Goal: Task Accomplishment & Management: Complete application form

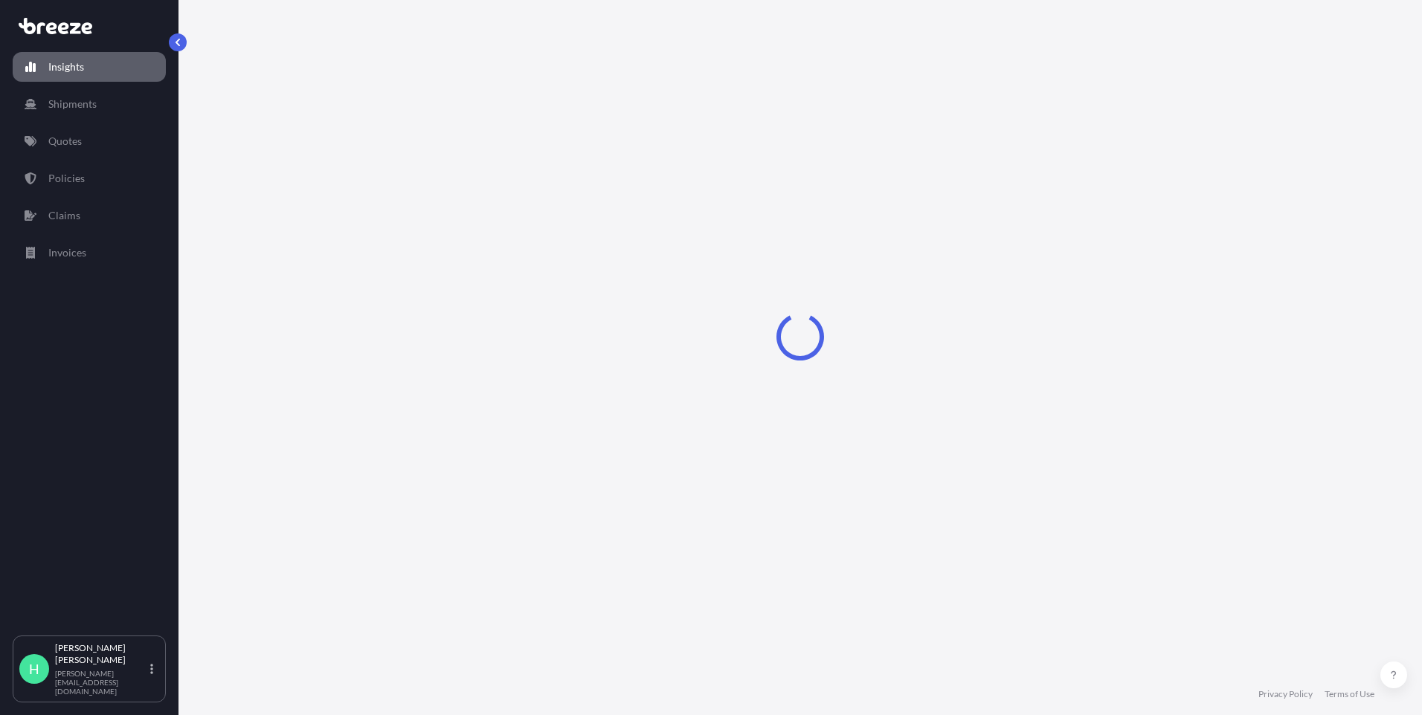
select select "2025"
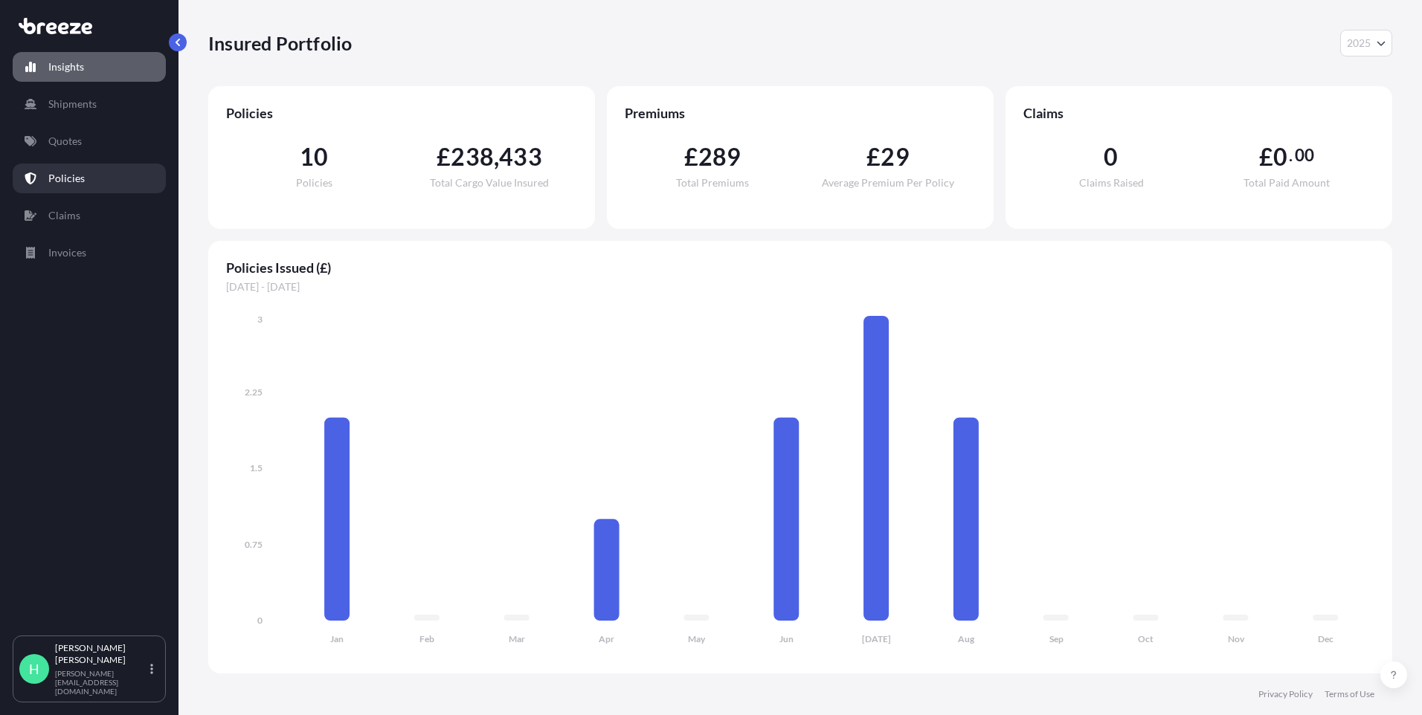
click at [47, 178] on link "Policies" at bounding box center [89, 179] width 153 height 30
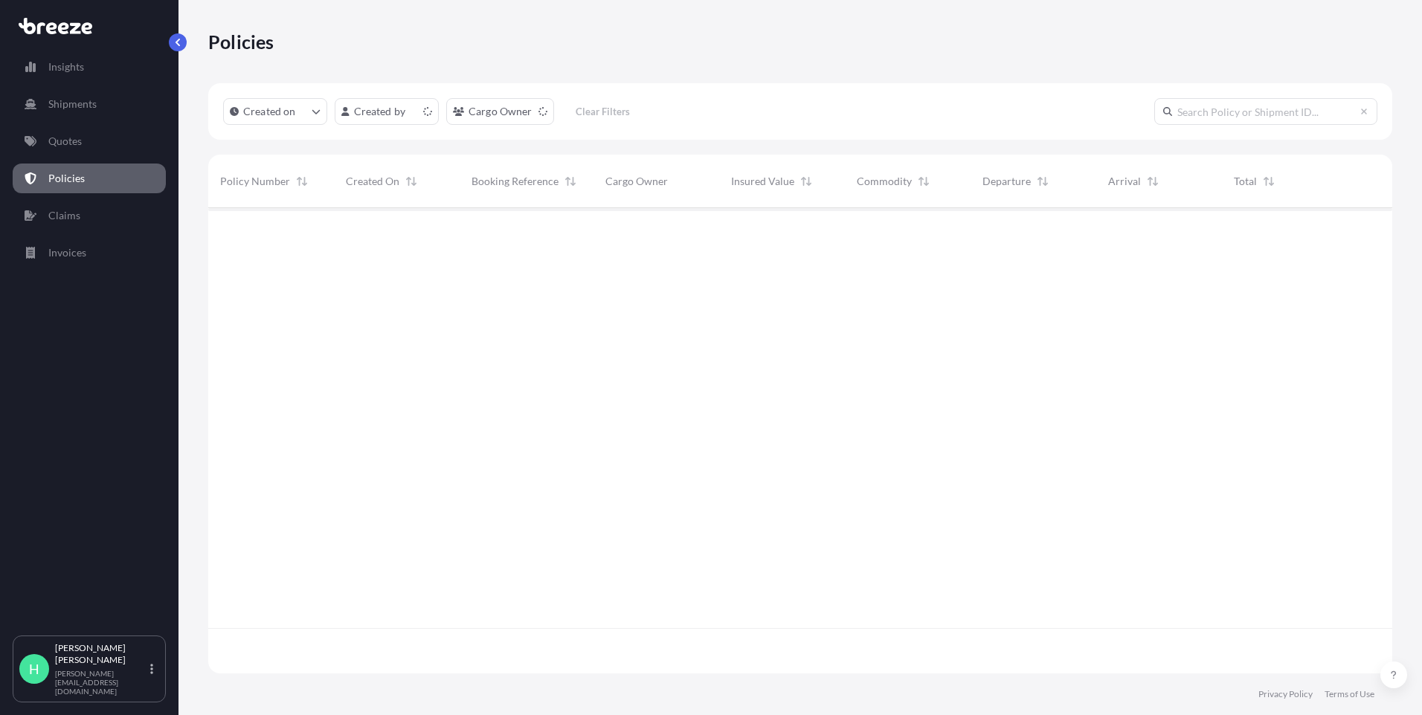
scroll to position [462, 1172]
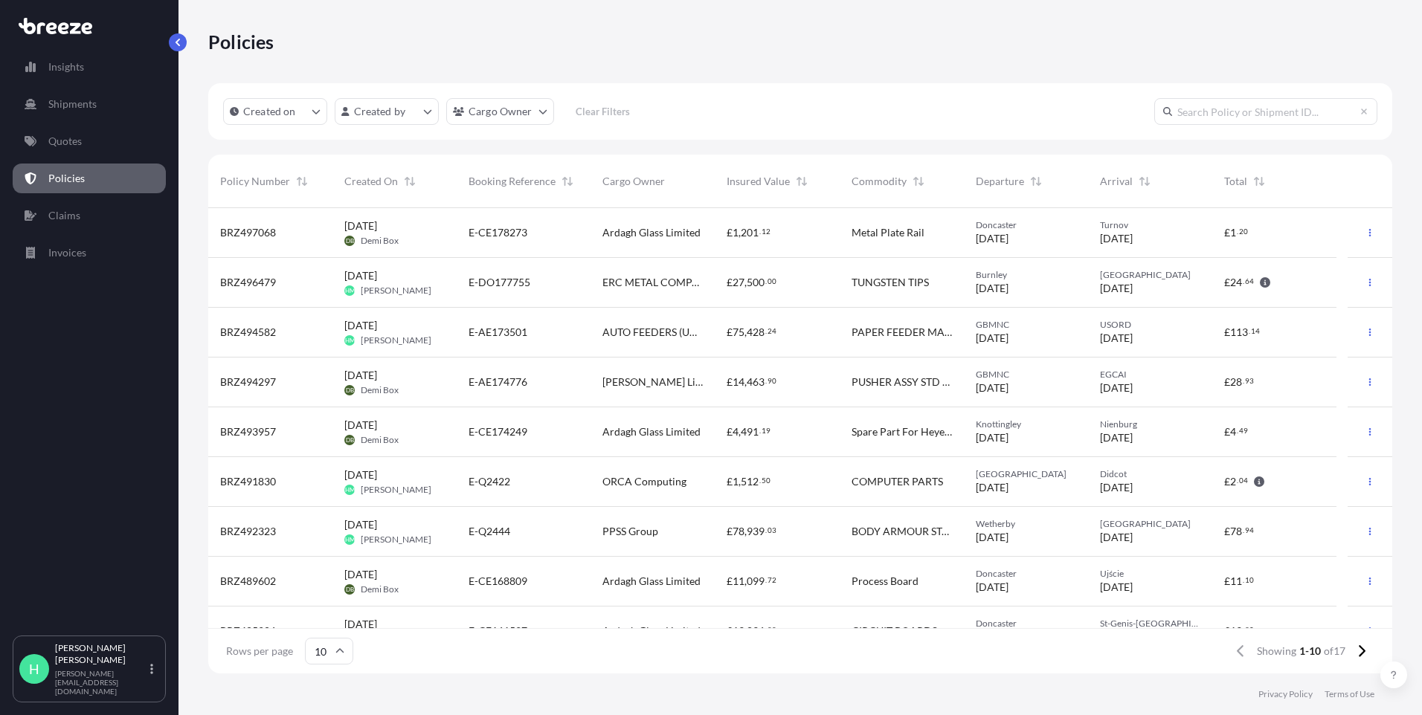
click at [413, 323] on span "[DATE] HM [PERSON_NAME]" at bounding box center [387, 332] width 87 height 28
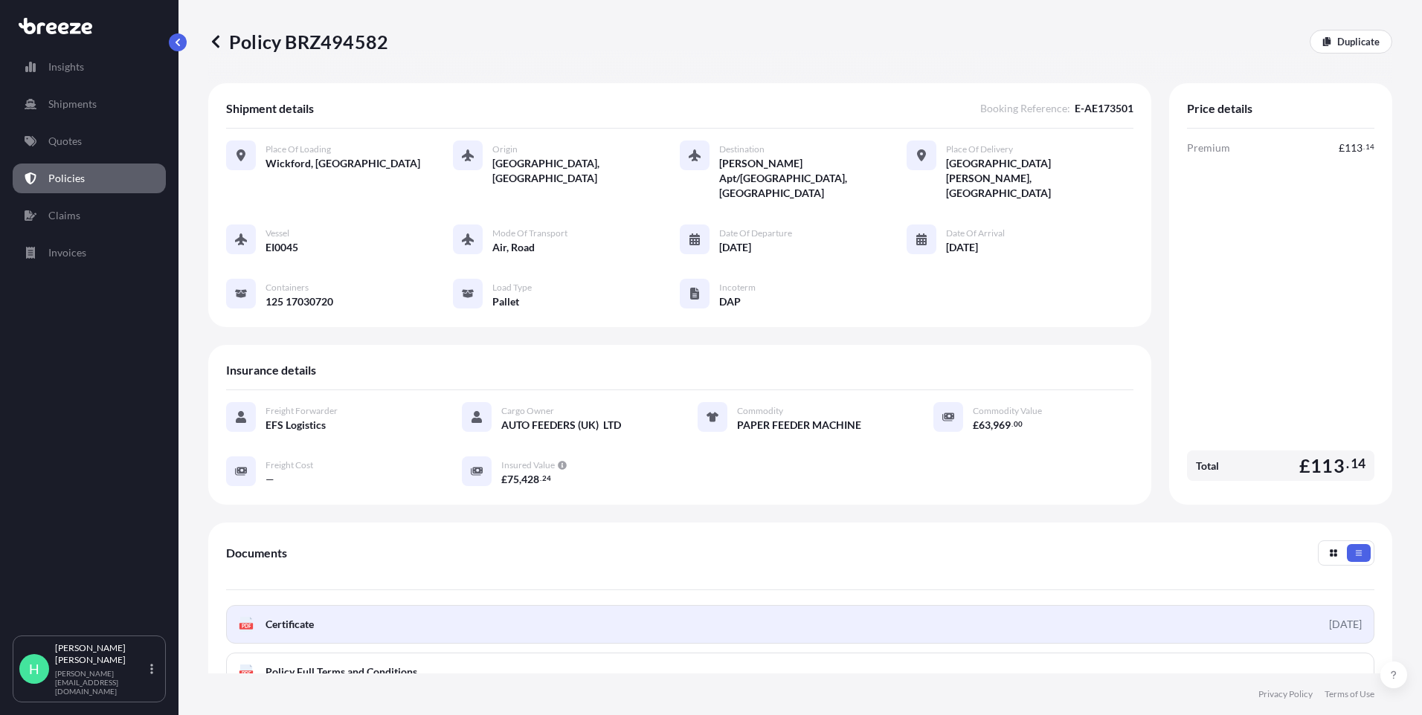
scroll to position [164, 0]
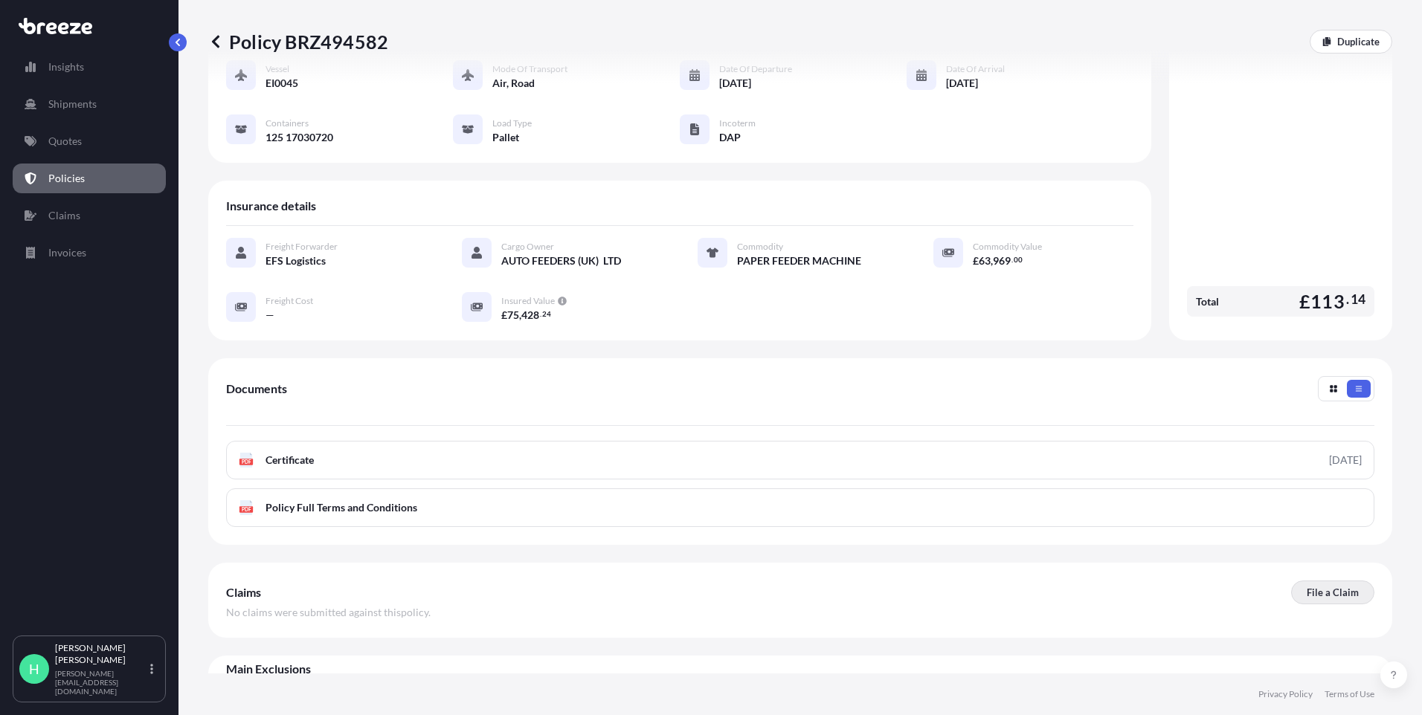
click at [1307, 585] on p "File a Claim" at bounding box center [1332, 592] width 52 height 15
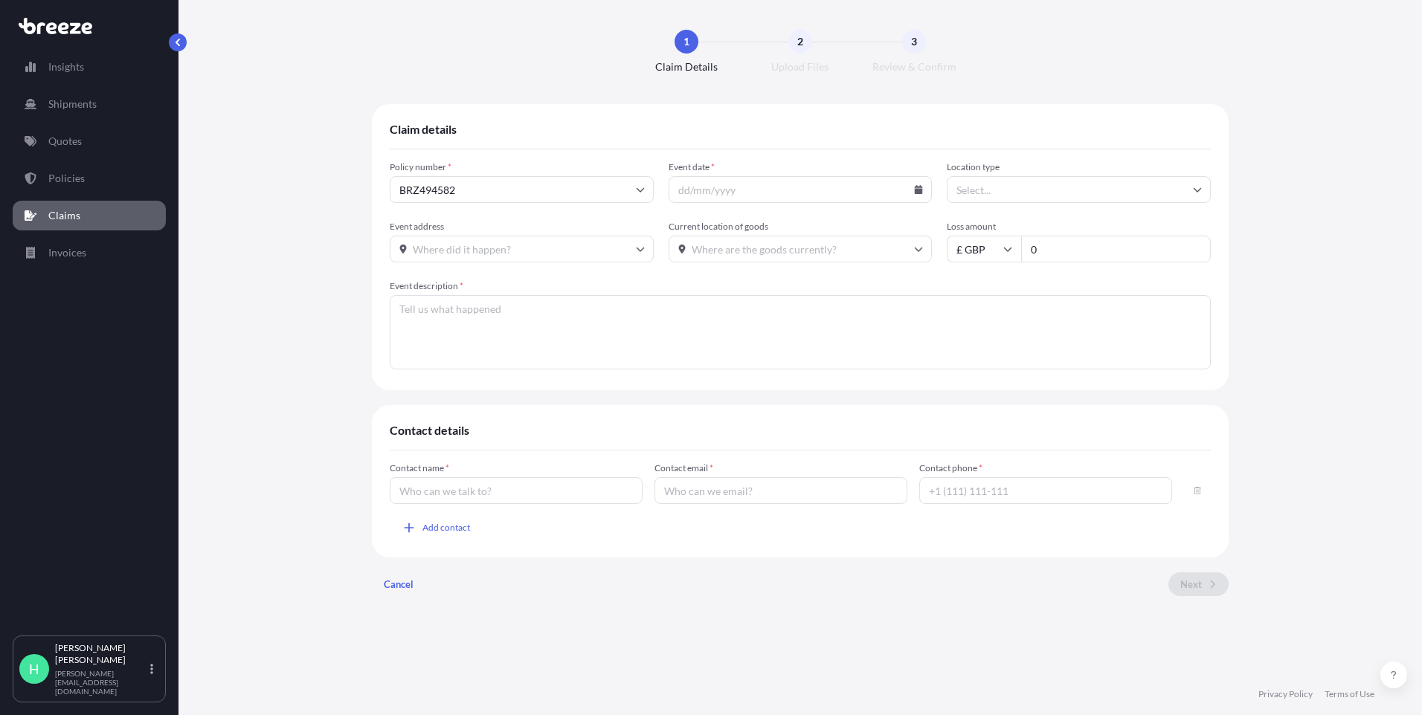
click at [921, 190] on icon at bounding box center [918, 189] width 8 height 9
click at [768, 317] on button "10" at bounding box center [780, 306] width 24 height 24
click at [917, 187] on icon at bounding box center [918, 189] width 9 height 9
click at [738, 317] on button "9" at bounding box center [750, 306] width 24 height 24
type input "[DATE]"
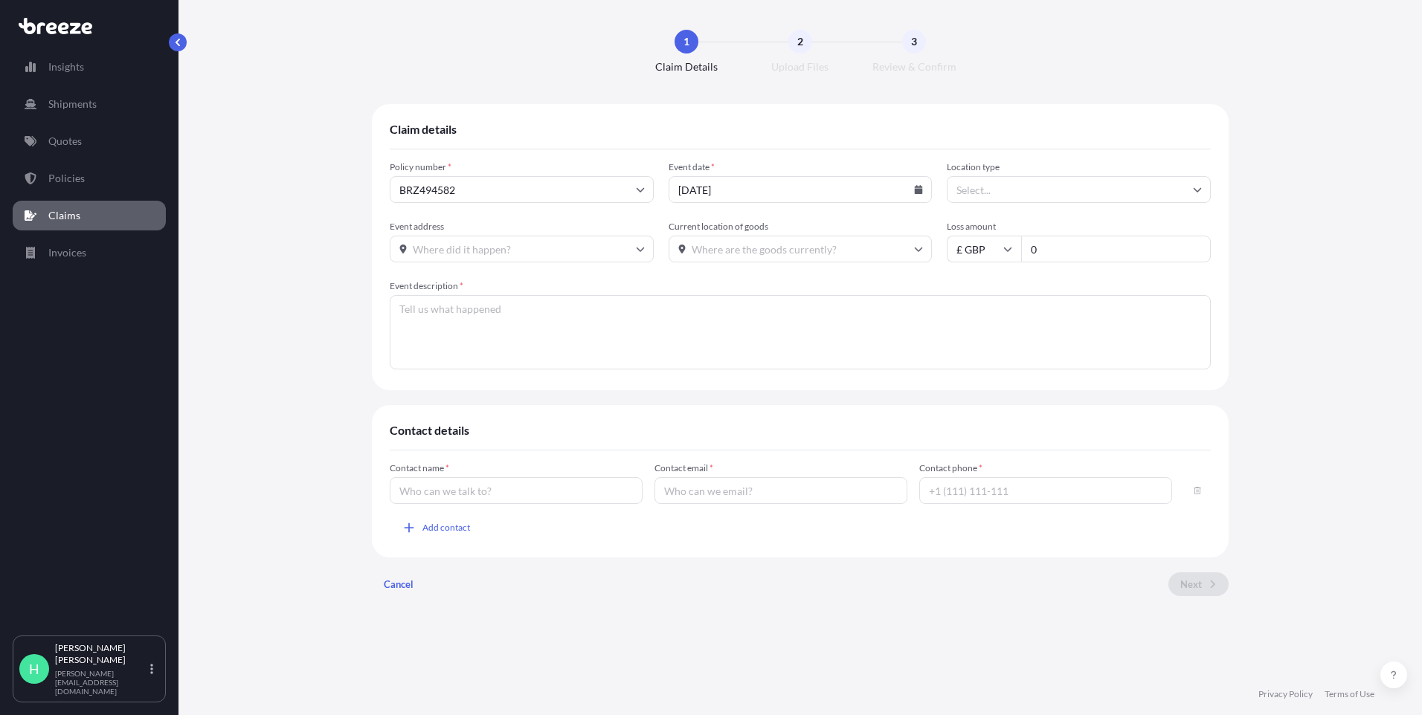
click at [981, 191] on input "Location type" at bounding box center [1078, 189] width 264 height 27
click at [997, 307] on div "Air" at bounding box center [1078, 308] width 252 height 28
type input "Air"
click at [483, 250] on input "Event address" at bounding box center [522, 249] width 264 height 27
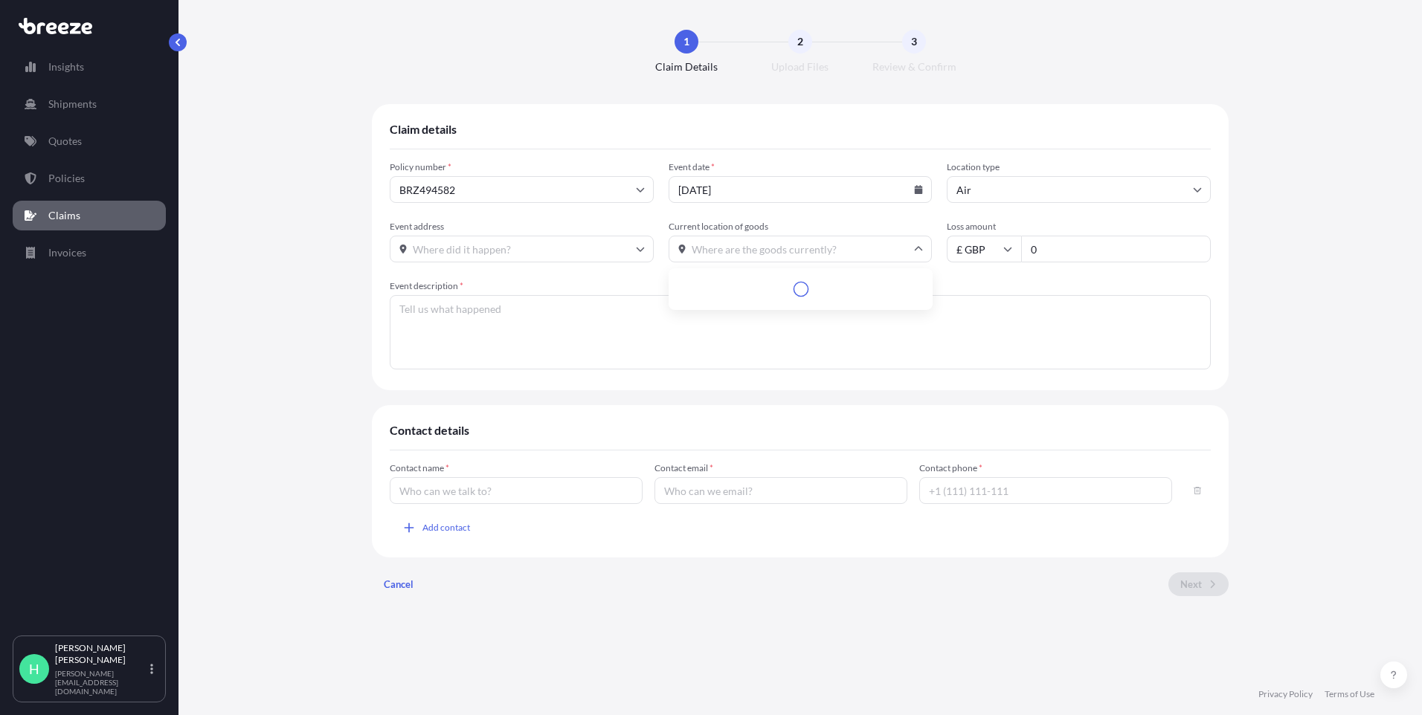
click at [810, 248] on input "Current location of goods" at bounding box center [800, 249] width 264 height 27
click at [723, 252] on input "Current location of goods" at bounding box center [800, 249] width 264 height 27
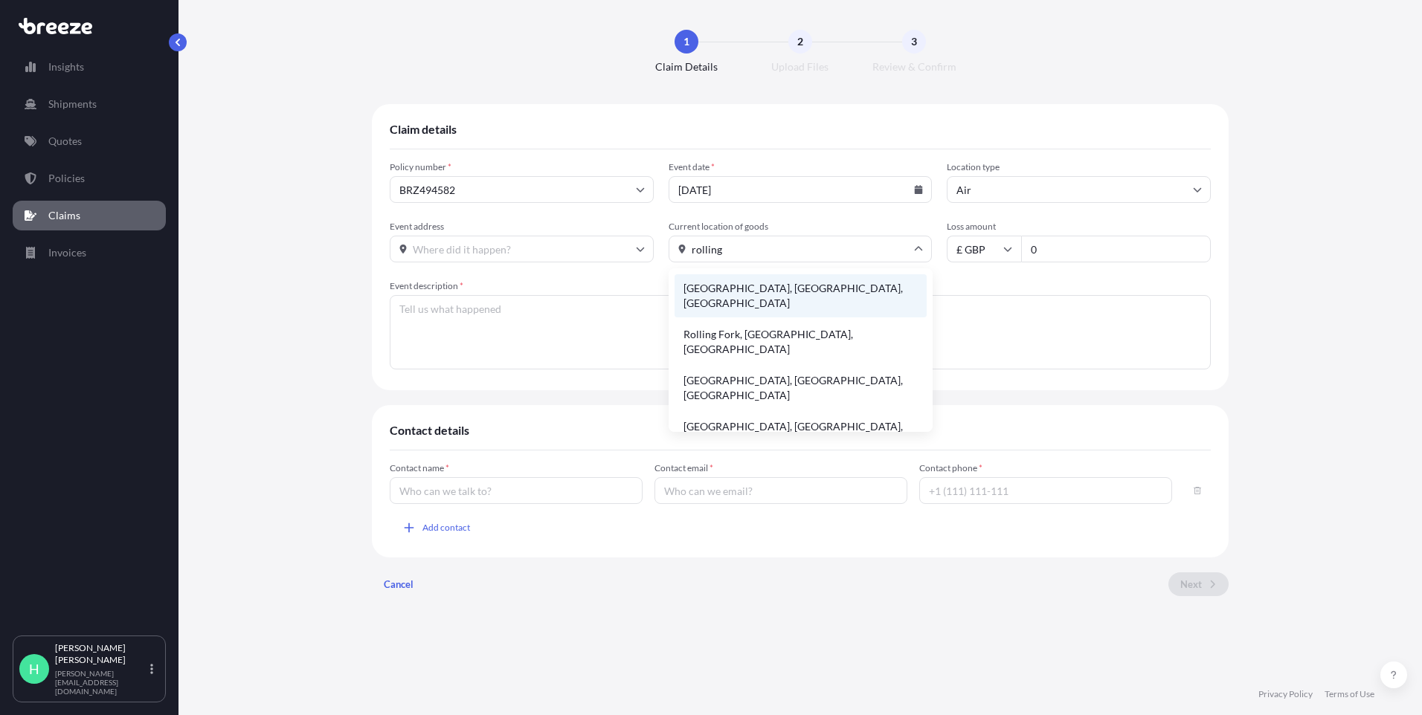
click at [738, 289] on li "[GEOGRAPHIC_DATA], [GEOGRAPHIC_DATA], [GEOGRAPHIC_DATA]" at bounding box center [800, 295] width 252 height 43
type input "[GEOGRAPHIC_DATA], [GEOGRAPHIC_DATA], [GEOGRAPHIC_DATA]"
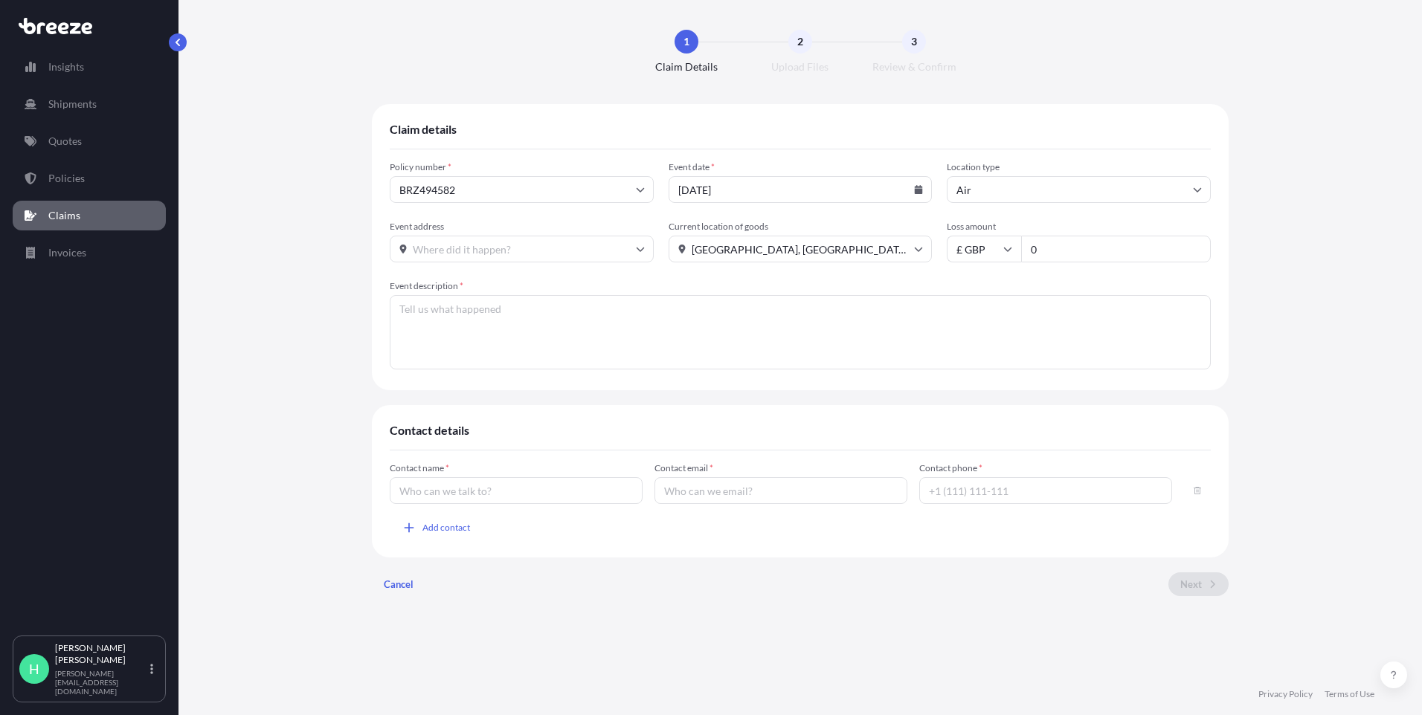
click at [731, 338] on textarea "Event description *" at bounding box center [800, 332] width 821 height 74
click at [402, 308] on textarea "Goods delivered" at bounding box center [800, 332] width 821 height 74
click at [431, 307] on textarea "Goods delivered" at bounding box center [800, 332] width 821 height 74
click at [597, 307] on textarea "Goods damaged, it seems as though they ahve not bene packed efficiently (we hav…" at bounding box center [800, 332] width 821 height 74
click at [596, 307] on textarea "Goods damaged, it seems as though they ahve not bene packed efficiently (we hav…" at bounding box center [800, 332] width 821 height 74
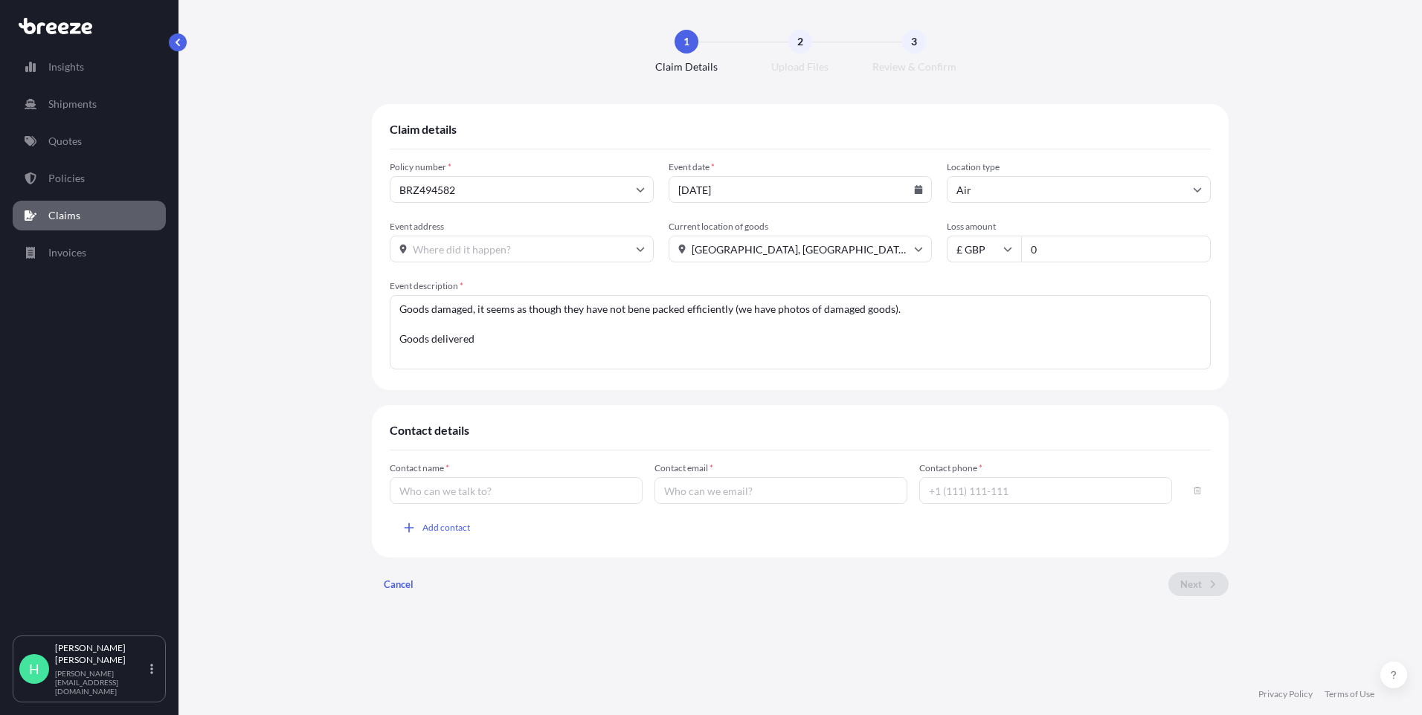
click at [635, 310] on textarea "Goods damaged, it seems as though they have not bene packed efficiently (we hav…" at bounding box center [800, 332] width 821 height 74
click at [561, 335] on textarea "Goods damaged, it seems as though they have not been packed efficiently (we hav…" at bounding box center [800, 332] width 821 height 74
click at [517, 339] on textarea "Goods damaged, it seems as though they have not been packed efficiently (we hav…" at bounding box center [800, 332] width 821 height 74
click at [697, 346] on textarea "Goods damaged, it seems as though they have not been packed efficiently (we hav…" at bounding box center [800, 332] width 821 height 74
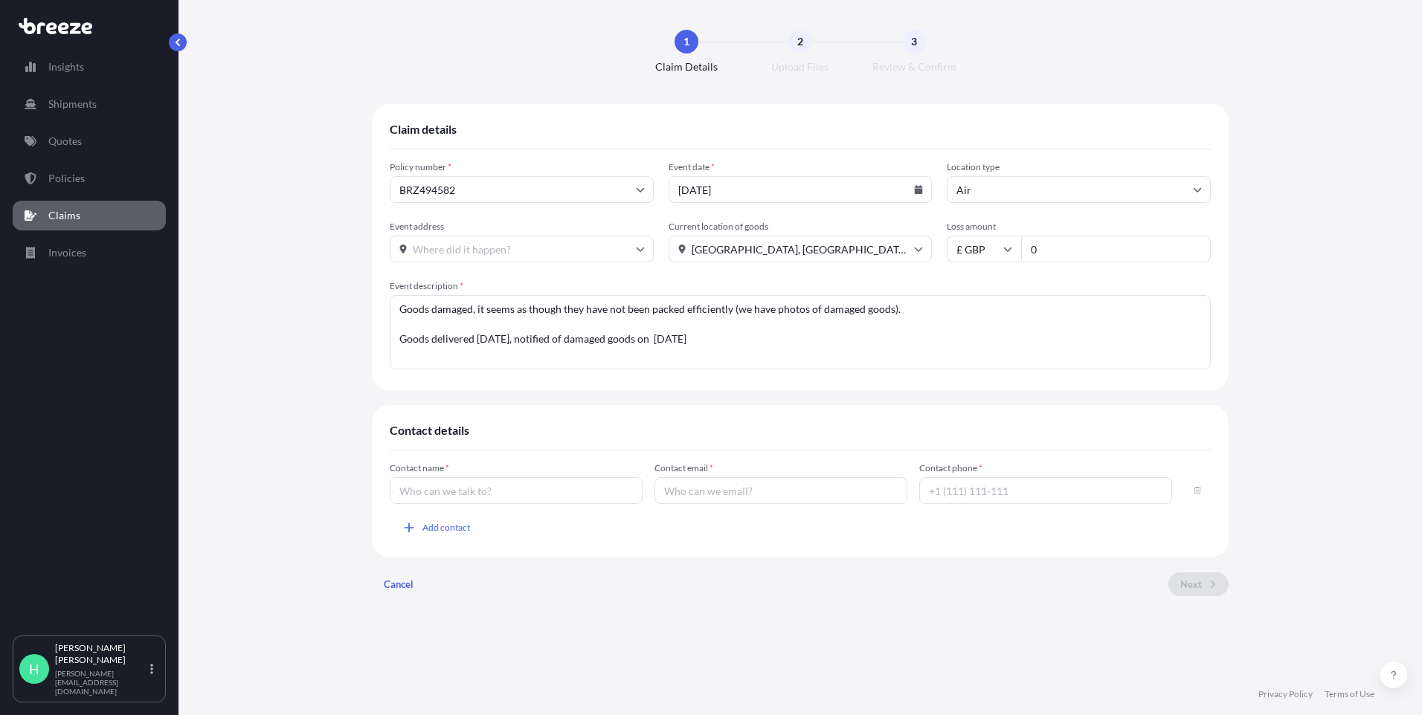
type textarea "Goods damaged, it seems as though they have not been packed efficiently (we hav…"
click at [427, 495] on input "Contact name *" at bounding box center [516, 490] width 253 height 27
type input "[PERSON_NAME]"
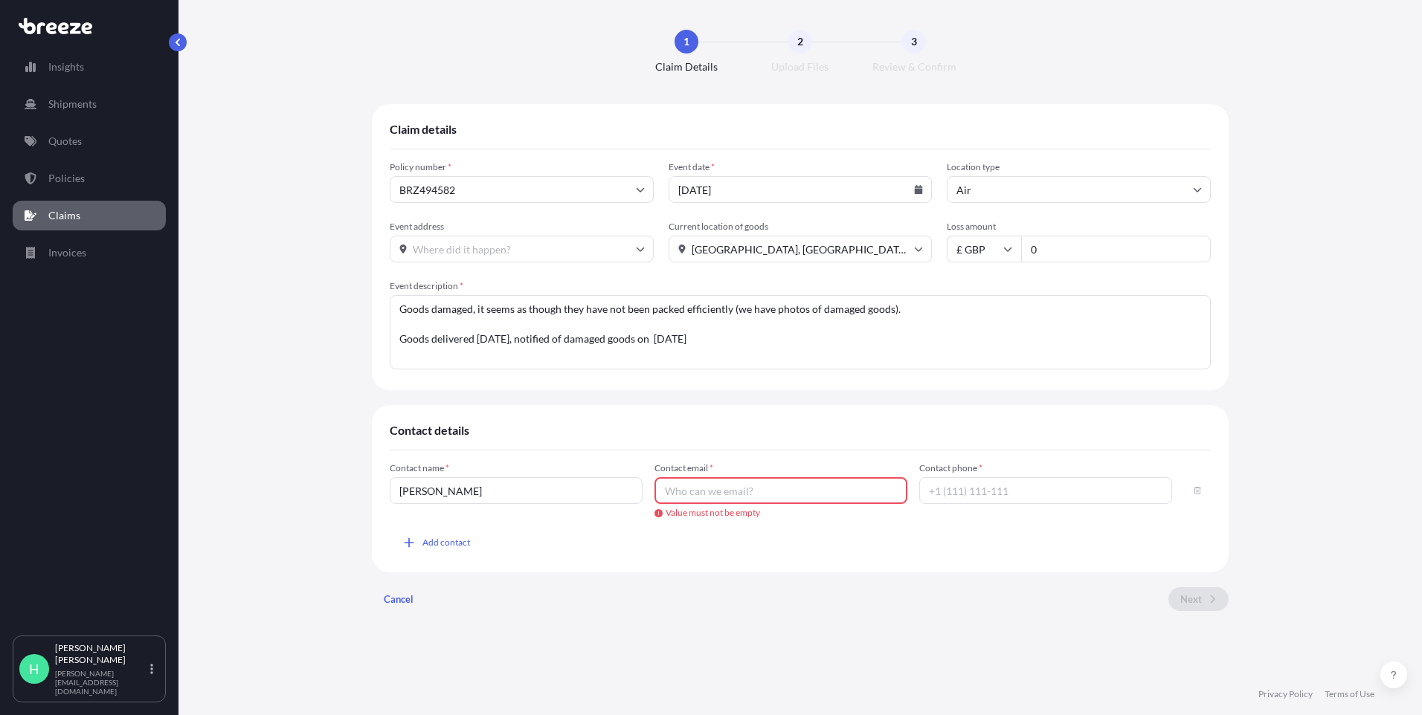
click at [781, 502] on input "Contact email *" at bounding box center [780, 490] width 253 height 27
paste input "[EMAIL_ADDRESS][DOMAIN_NAME]"
type input "[EMAIL_ADDRESS][DOMAIN_NAME]"
click at [992, 494] on input "Contact phone *" at bounding box center [1045, 490] width 253 height 27
paste input "01268 571394"
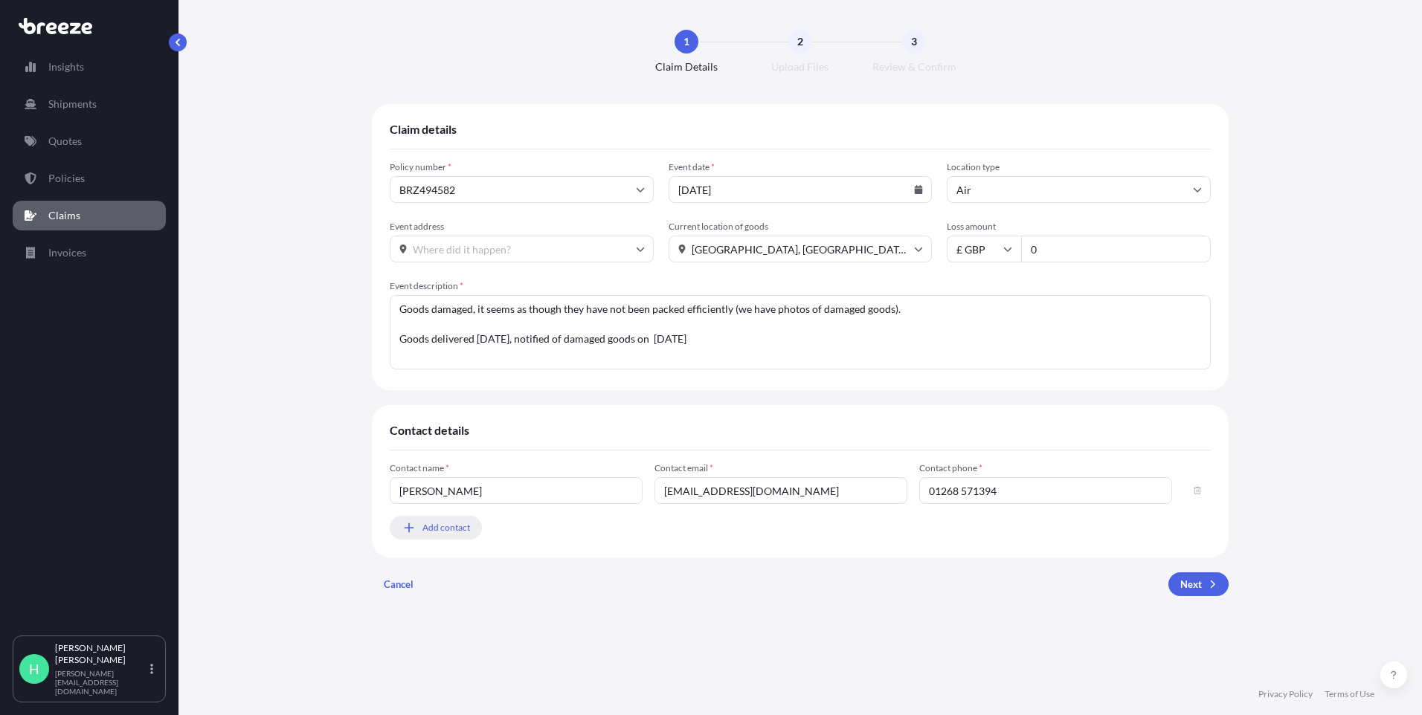
type input "01268 571394"
click at [437, 531] on span "Add contact" at bounding box center [446, 527] width 48 height 15
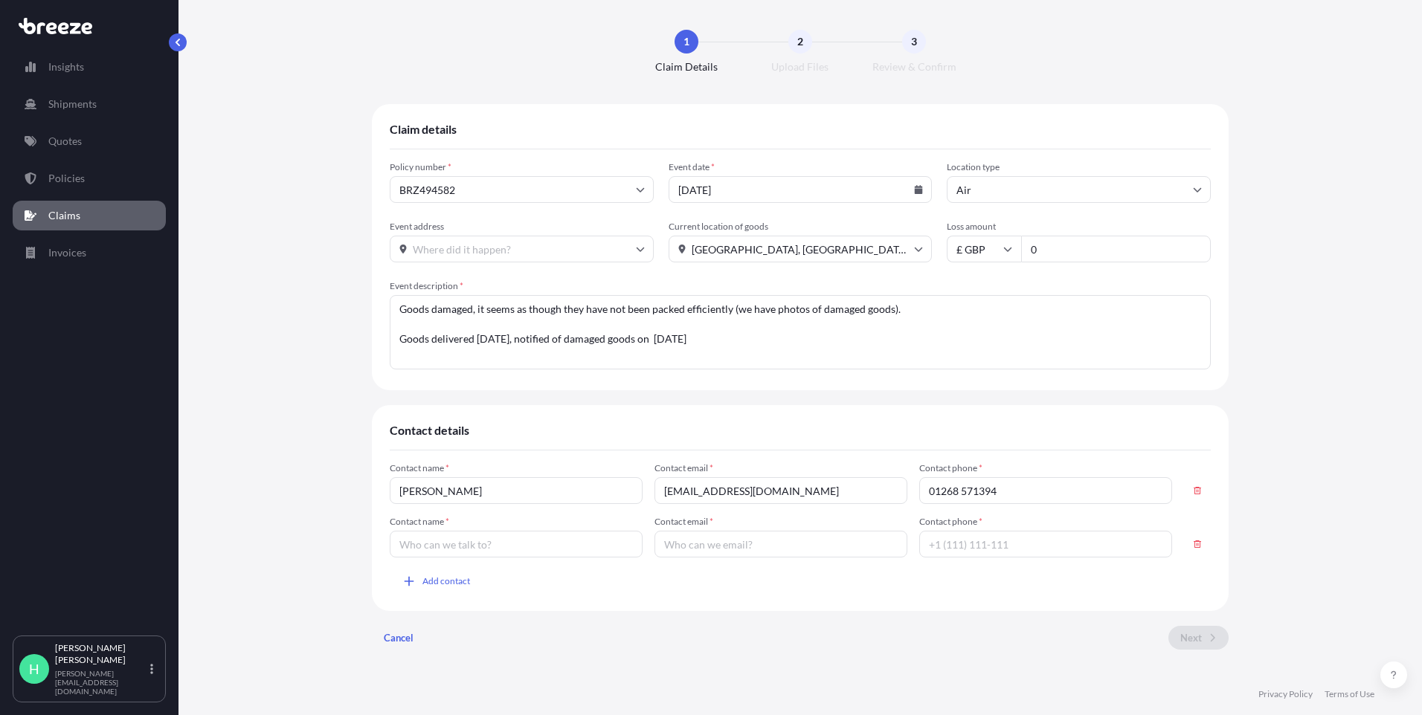
click at [457, 546] on input "Contact name *" at bounding box center [516, 544] width 253 height 27
type input "[PERSON_NAME]"
type input "[PERSON_NAME][EMAIL_ADDRESS][DOMAIN_NAME]"
type input "01282 415454"
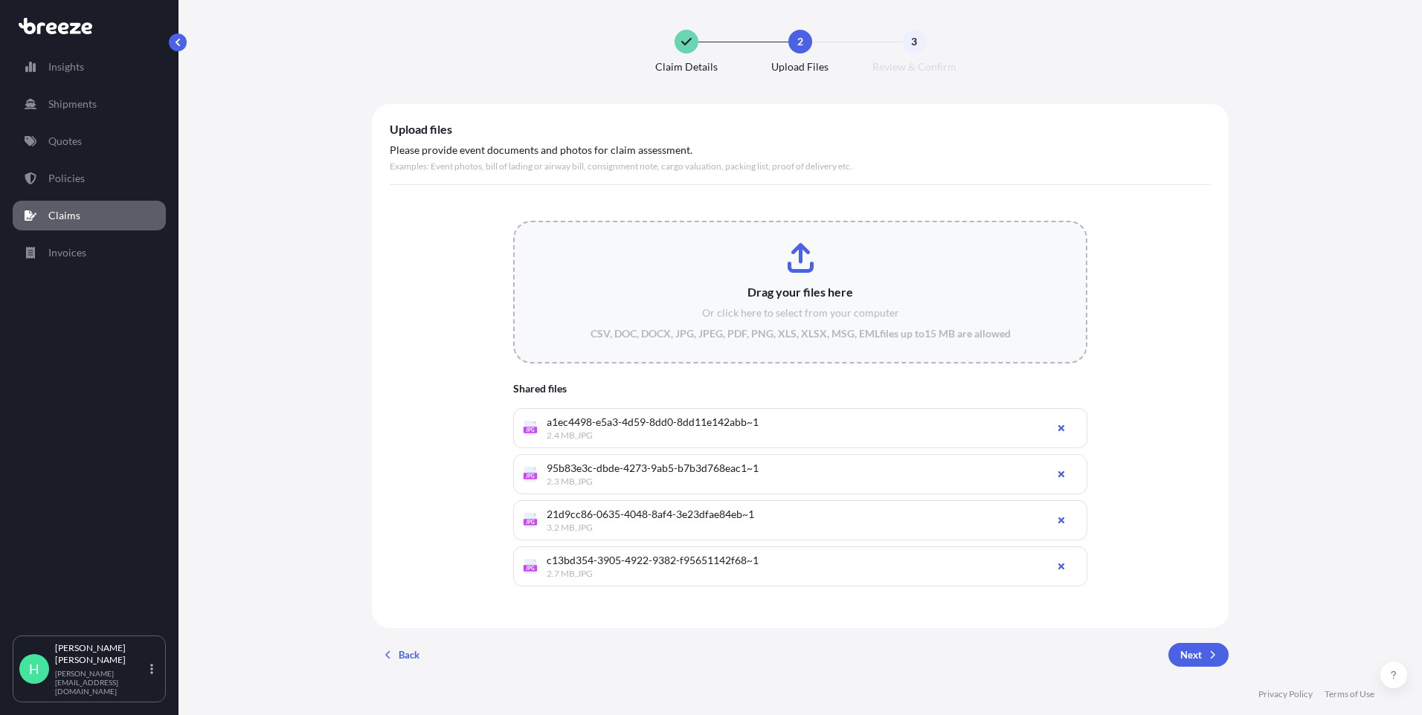
type input "C:\fakepath\29610b70-3595-4c6a-baa2-0f7bf5516ee2~1.jpg"
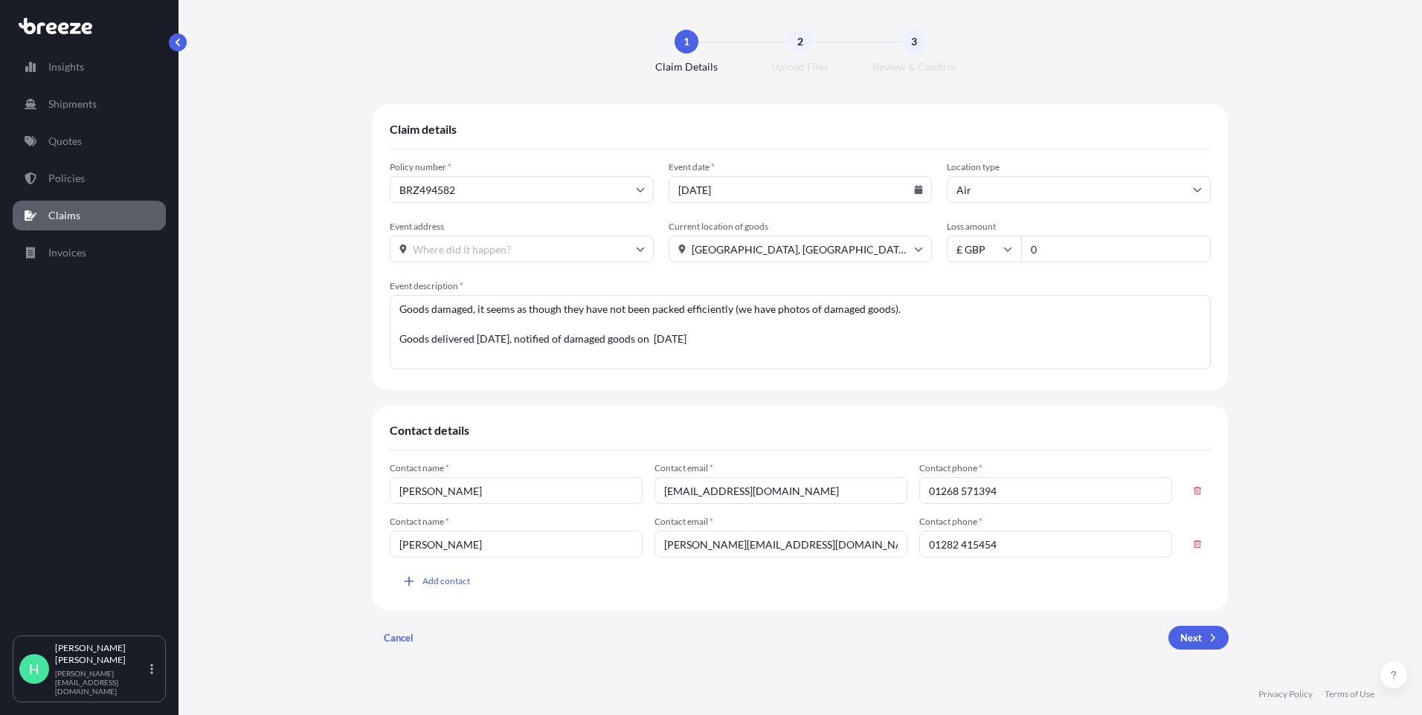
scroll to position [0, 0]
drag, startPoint x: 916, startPoint y: 303, endPoint x: 393, endPoint y: 314, distance: 523.5
click at [393, 314] on textarea "Goods damaged, it seems as though they have not been packed efficiently (we hav…" at bounding box center [800, 332] width 821 height 74
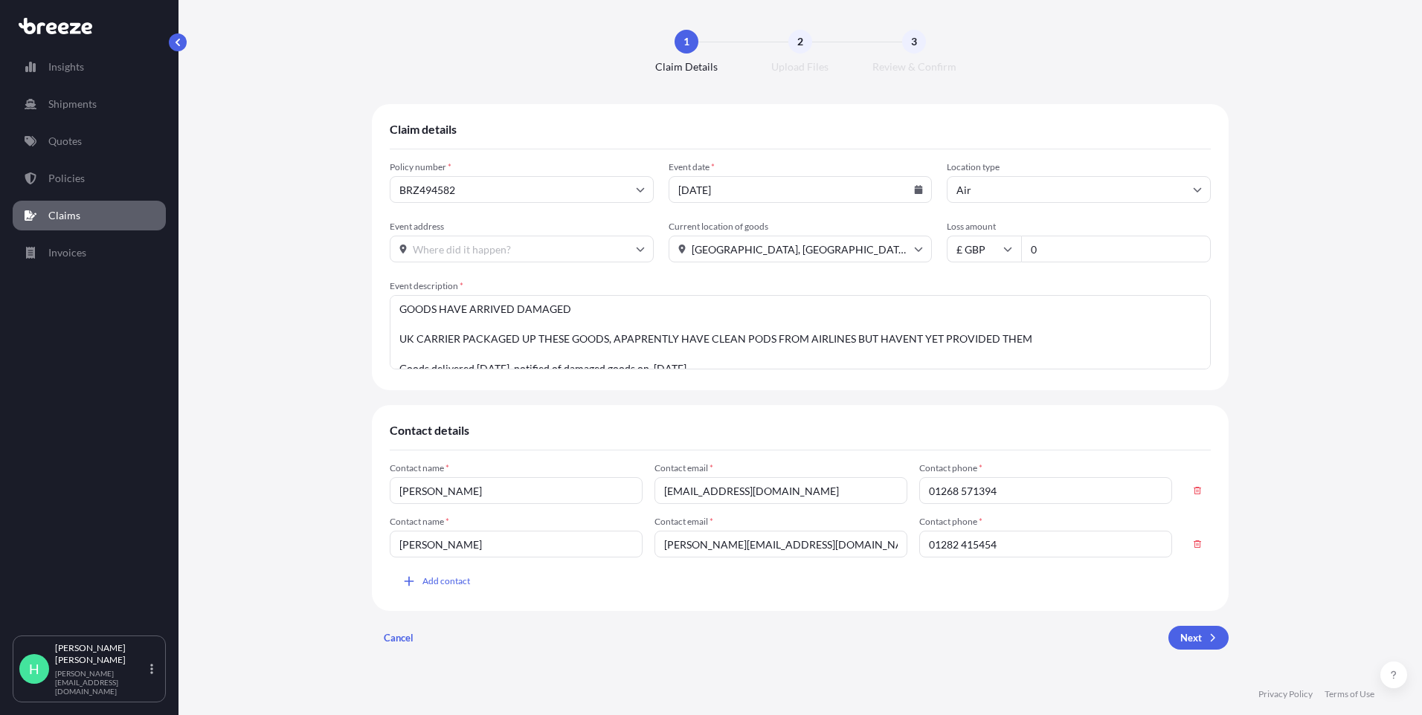
click at [849, 335] on textarea "GOODS HAVE ARRIVED DAMAGED UK CARRIER PACKAGED UP THESE GOODS, APAPRENTLY HAVE …" at bounding box center [800, 332] width 821 height 74
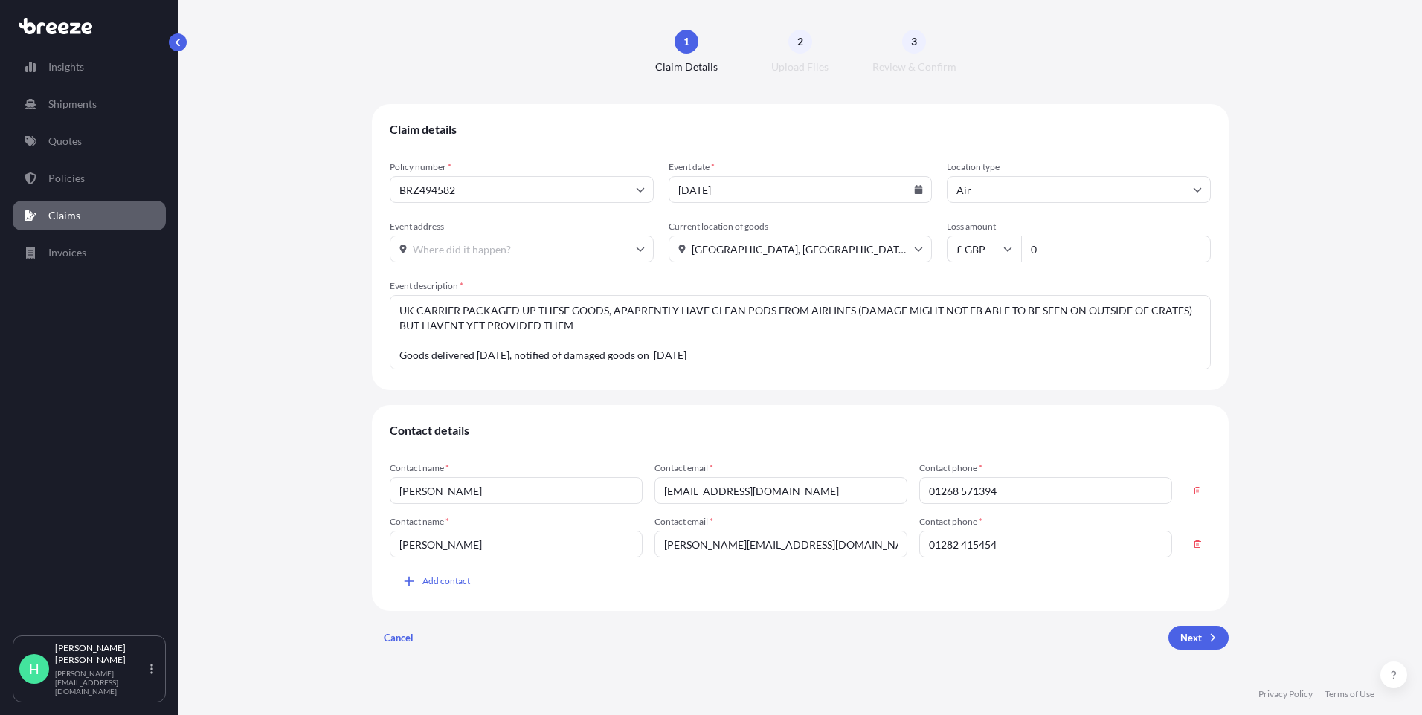
click at [746, 355] on textarea "GOODS HAVE ARRIVED DAMAGED UK CARRIER PACKAGED UP THESE GOODS, APAPRENTLY HAVE …" at bounding box center [800, 332] width 821 height 74
click at [602, 326] on textarea "GOODS HAVE ARRIVED DAMAGED UK CARRIER PACKAGED UP THESE GOODS, APAPRENTLY HAVE …" at bounding box center [800, 332] width 821 height 74
drag, startPoint x: 636, startPoint y: 313, endPoint x: 625, endPoint y: 310, distance: 12.3
click at [625, 310] on textarea "GOODS HAVE ARRIVED DAMAGED UK CARRIER PACKAGED UP THESE GOODS, APAPRENTLY HAVE …" at bounding box center [800, 332] width 821 height 74
click at [628, 329] on textarea "GOODS HAVE ARRIVED DAMAGED UK CARRIER PACKAGED UP THESE GOODS, APPARENTLY HAVE …" at bounding box center [800, 332] width 821 height 74
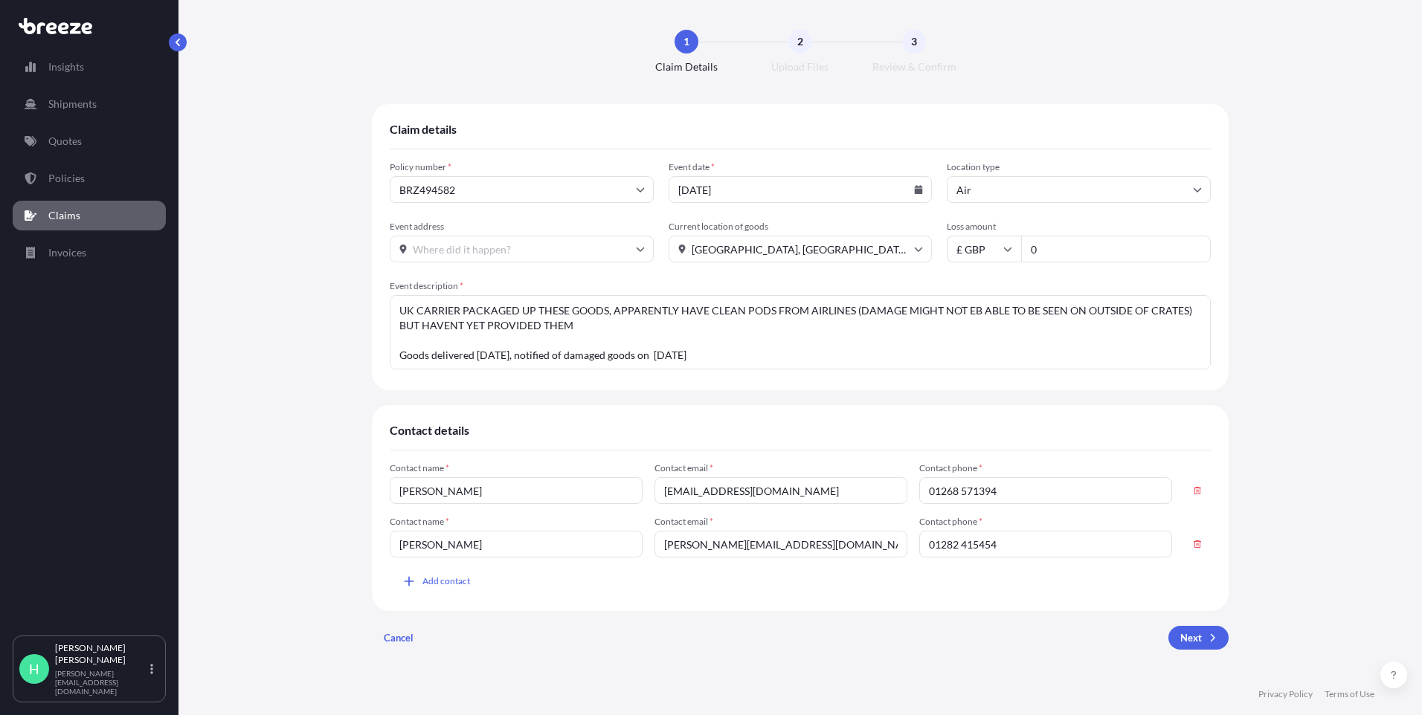
drag, startPoint x: 471, startPoint y: 359, endPoint x: 343, endPoint y: 348, distance: 129.1
click at [343, 348] on div "Claim details Policy number * BRZ494582 Event date * [DATE] Location type Air E…" at bounding box center [800, 383] width 1184 height 558
drag, startPoint x: 686, startPoint y: 358, endPoint x: 556, endPoint y: 355, distance: 130.1
click at [556, 355] on textarea "GOODS HAVE ARRIVED DAMAGED UK CARRIER PACKAGED UP THESE GOODS, APPARENTLY HAVE …" at bounding box center [800, 332] width 821 height 74
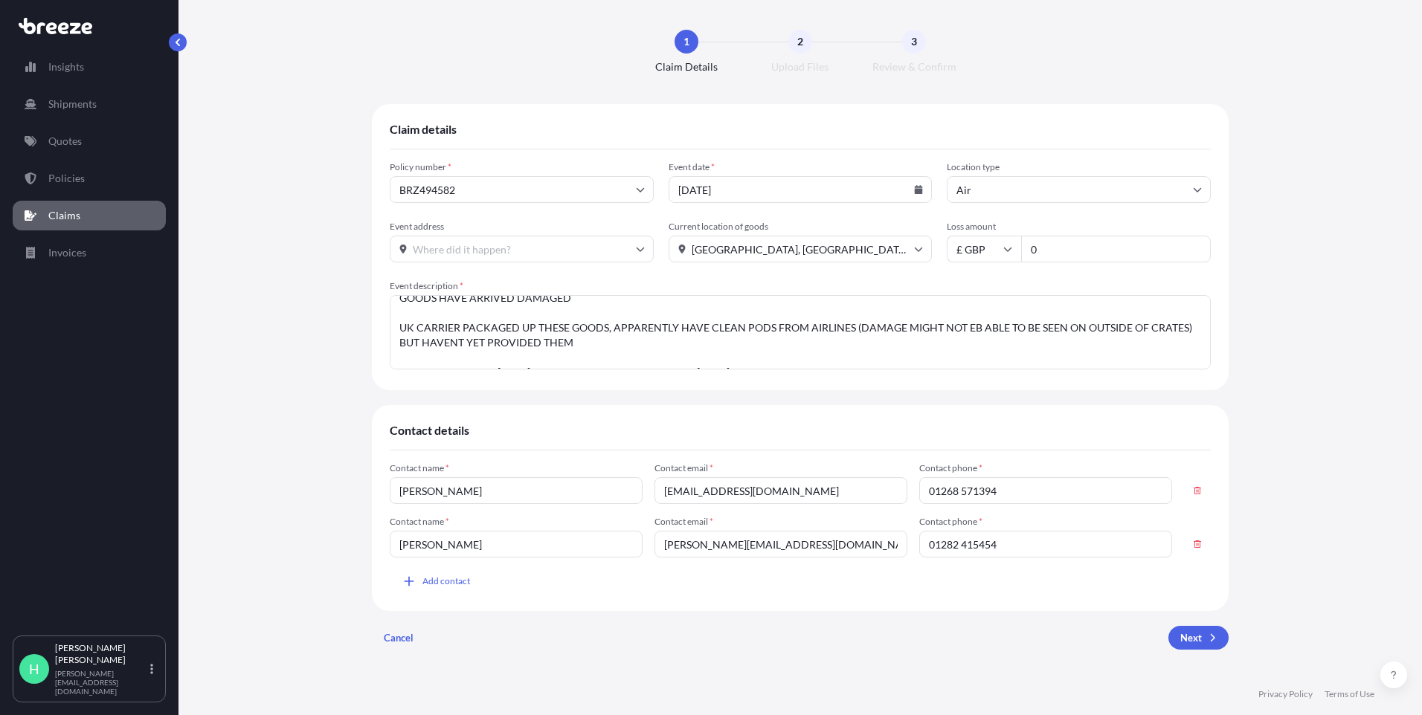
scroll to position [0, 0]
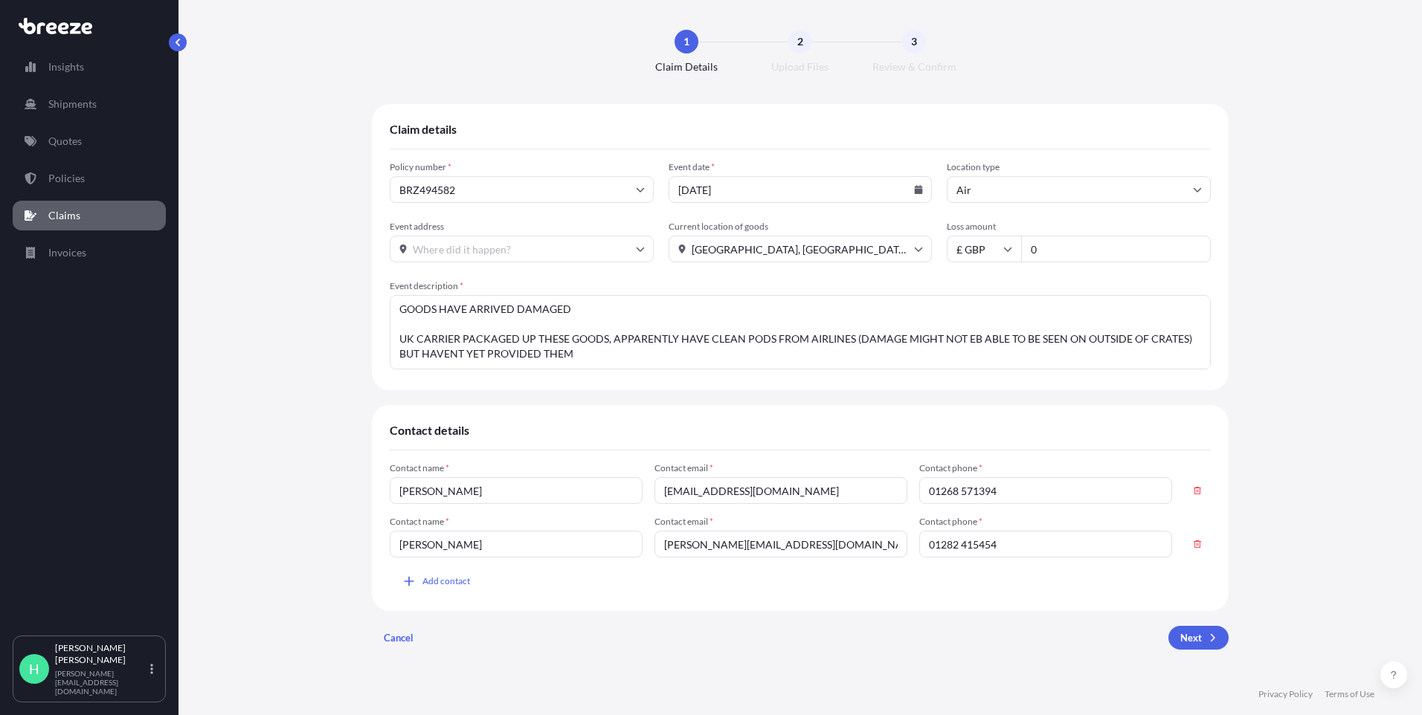
drag, startPoint x: 829, startPoint y: 359, endPoint x: 387, endPoint y: 304, distance: 445.8
click at [387, 304] on div "Claim details Policy number * BRZ494582 Event date * [DATE] Location type Air E…" at bounding box center [800, 247] width 856 height 286
click at [605, 314] on textarea "GOODS HAVE ARRIVED DAMAGED UK CARRIER PACKAGED UP THESE GOODS, APPARENTLY HAVE …" at bounding box center [800, 332] width 821 height 74
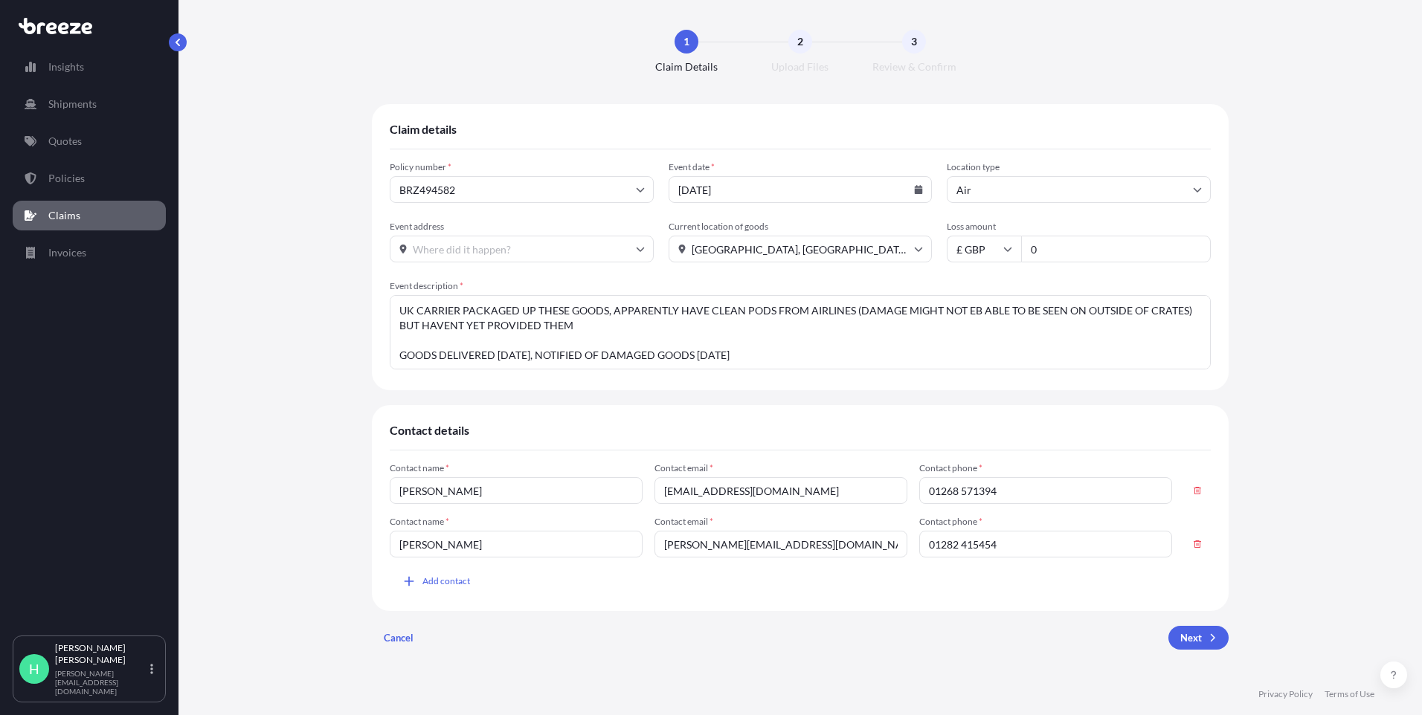
click at [627, 322] on textarea "GOODS HAVE ARRIVED DAMAGED UK CARRIER PACKAGED UP THESE GOODS, APPARENTLY HAVE …" at bounding box center [800, 332] width 821 height 74
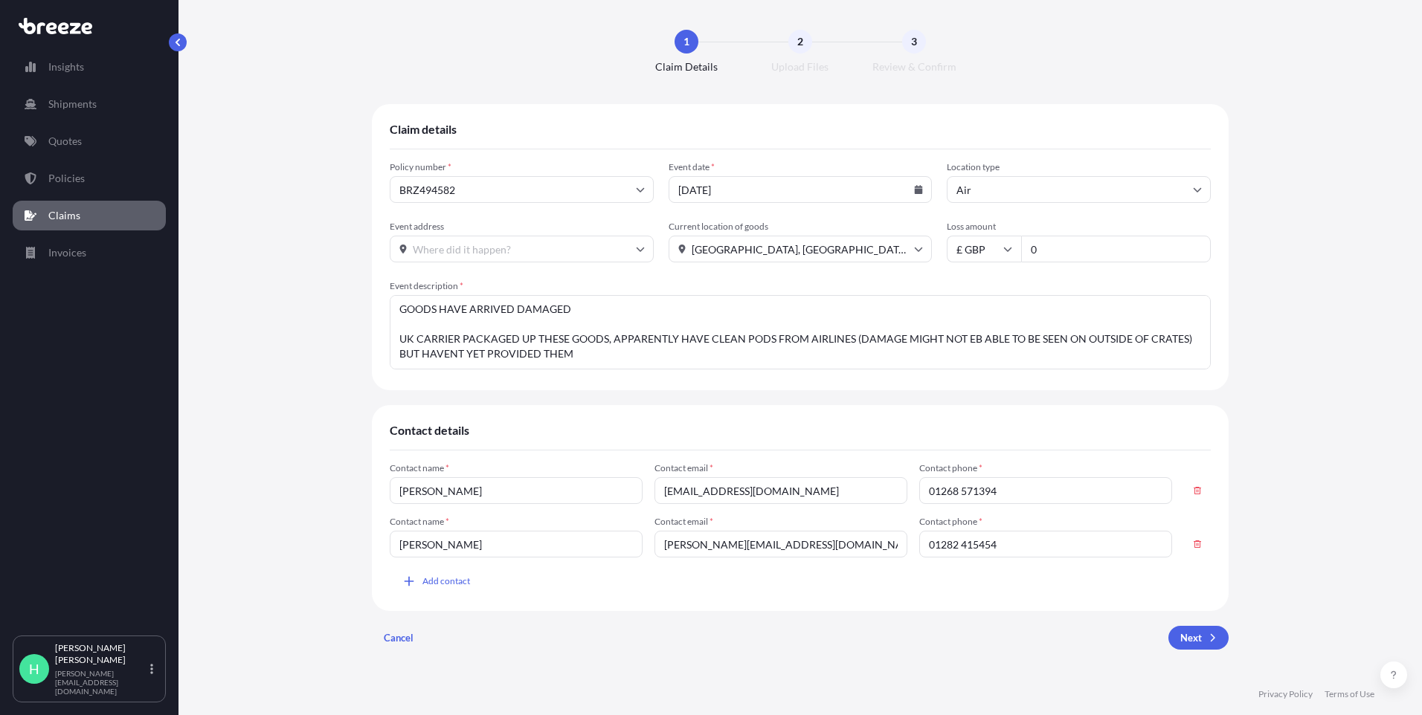
click at [961, 339] on textarea "GOODS HAVE ARRIVED DAMAGED UK CARRIER PACKAGED UP THESE GOODS, APPARENTLY HAVE …" at bounding box center [800, 332] width 821 height 74
drag, startPoint x: 970, startPoint y: 341, endPoint x: 960, endPoint y: 339, distance: 10.5
click at [960, 339] on textarea "GOODS HAVE ARRIVED DAMAGED UK CARRIER PACKAGED UP THESE GOODS, APPARENTLY HAVE …" at bounding box center [800, 332] width 821 height 74
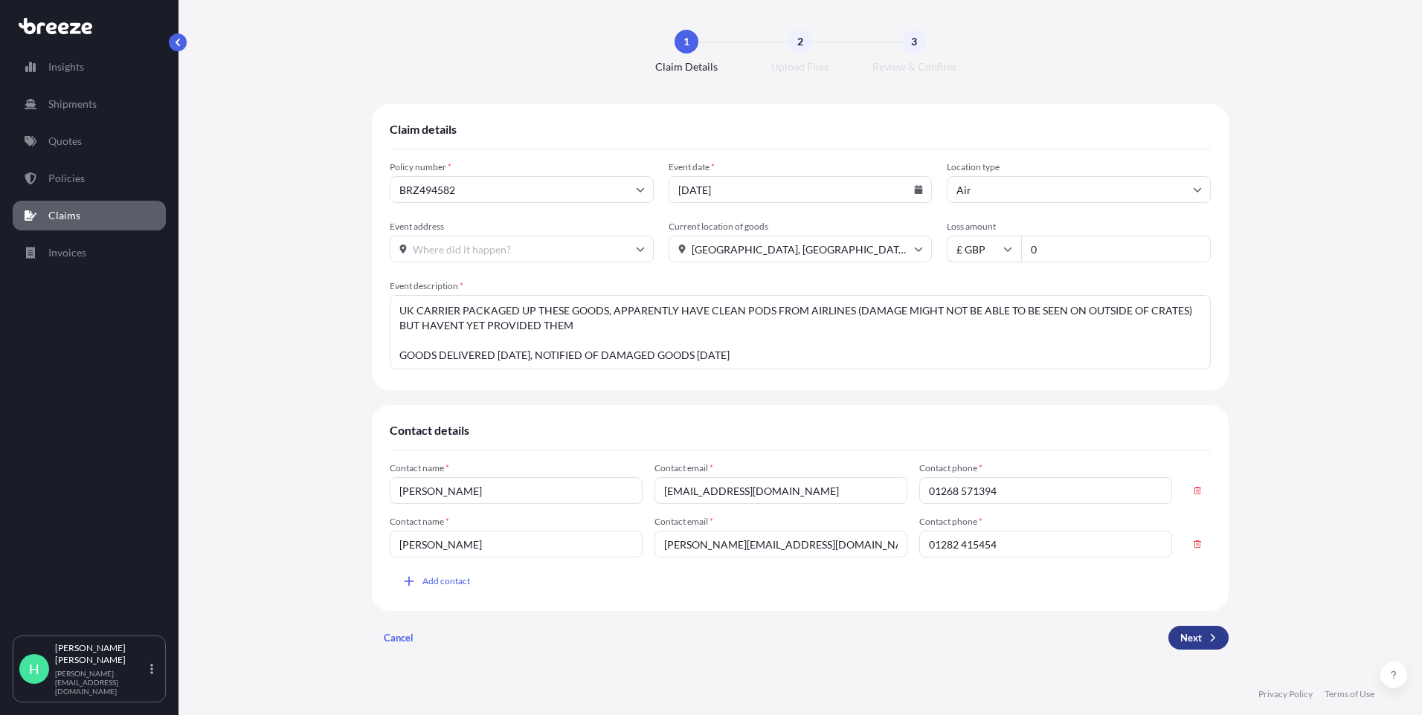
type textarea "GOODS HAVE ARRIVED DAMAGED UK CARRIER PACKAGED UP THESE GOODS, APPARENTLY HAVE …"
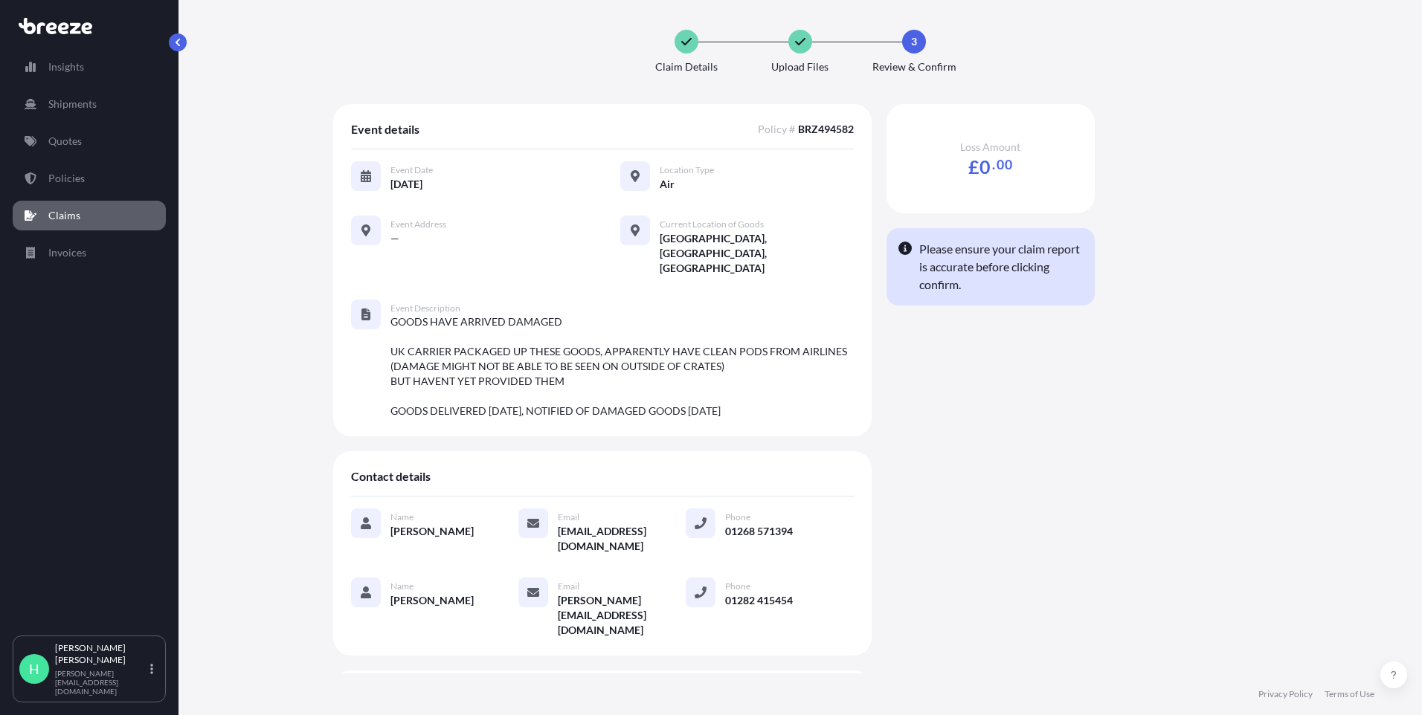
scroll to position [273, 0]
